Goal: Navigation & Orientation: Find specific page/section

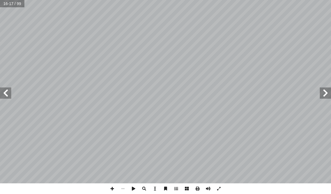
click at [325, 92] on span at bounding box center [324, 92] width 11 height 11
click at [321, 95] on span at bounding box center [324, 92] width 11 height 11
click at [324, 93] on span at bounding box center [324, 92] width 11 height 11
click at [11, 92] on span at bounding box center [5, 92] width 11 height 11
click at [1, 89] on span at bounding box center [5, 92] width 11 height 11
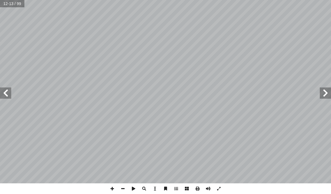
click at [5, 87] on span at bounding box center [5, 92] width 11 height 11
click at [4, 90] on span at bounding box center [5, 92] width 11 height 11
